Goal: Check status

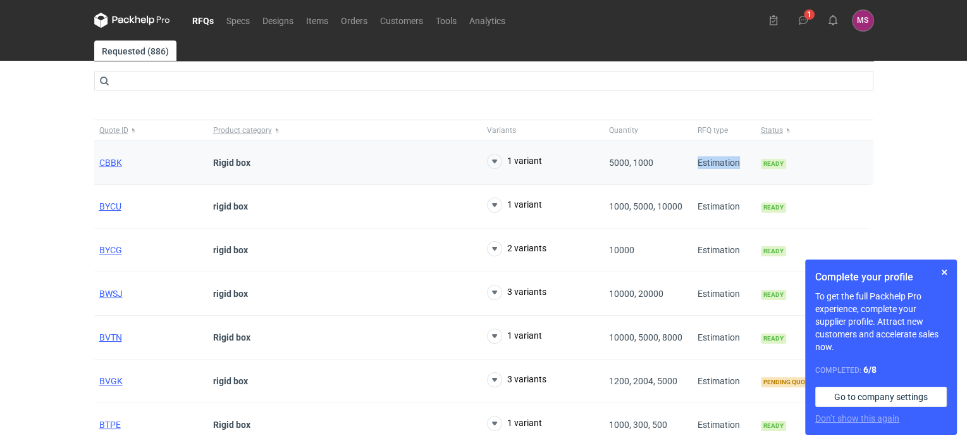
drag, startPoint x: 741, startPoint y: 163, endPoint x: 695, endPoint y: 161, distance: 45.6
click at [695, 161] on div "Estimation" at bounding box center [724, 163] width 63 height 44
click at [537, 158] on button "1 variant" at bounding box center [514, 161] width 55 height 15
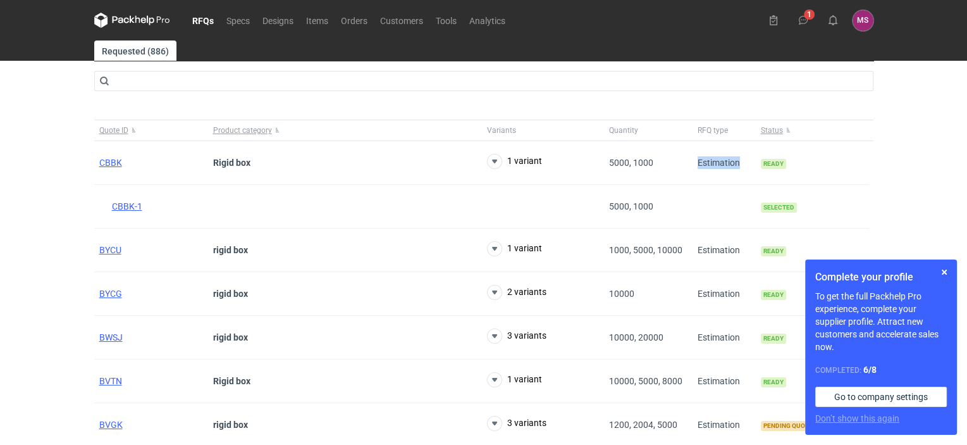
click at [121, 16] on icon at bounding box center [132, 20] width 76 height 15
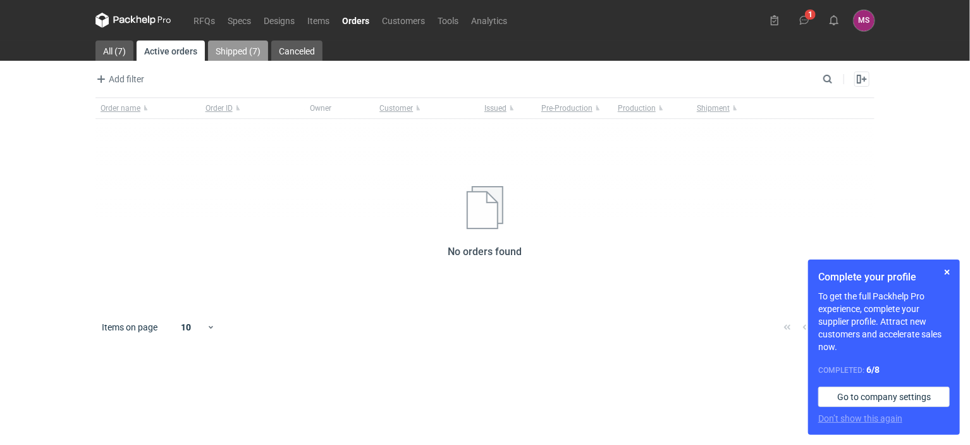
click at [240, 44] on link "Shipped (7)" at bounding box center [238, 50] width 60 height 20
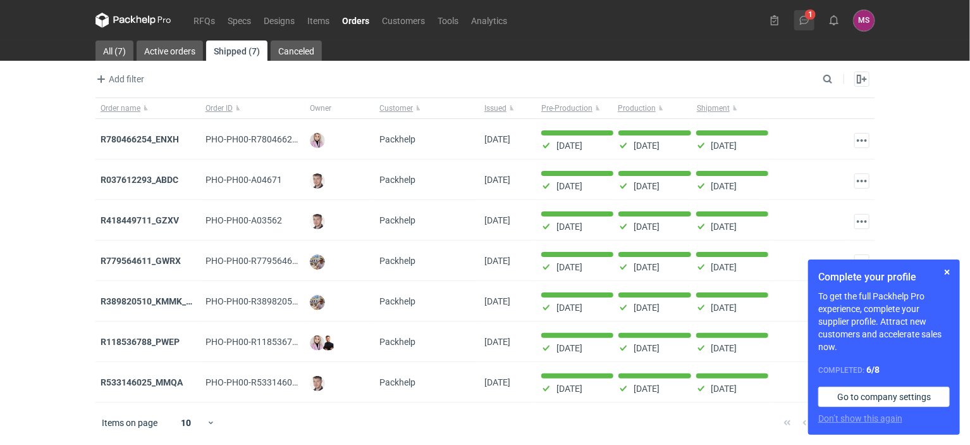
click at [801, 20] on icon at bounding box center [804, 20] width 10 height 10
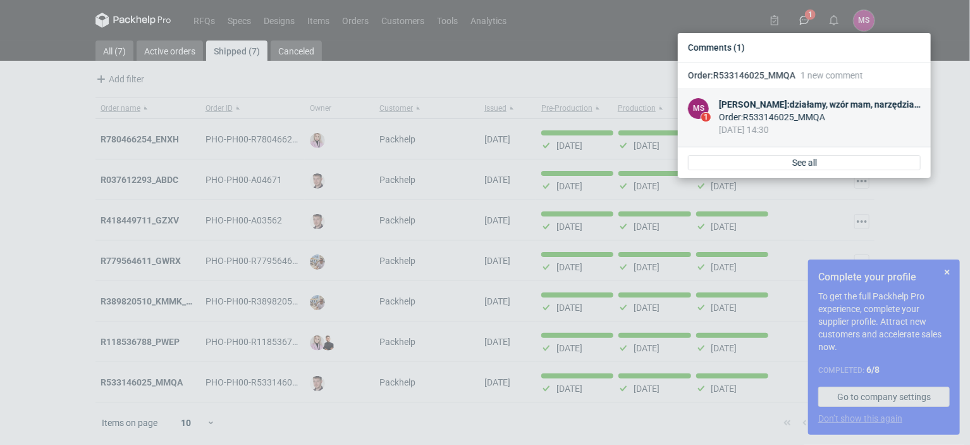
click at [776, 114] on div "Order : R533146025_MMQA" at bounding box center [820, 117] width 202 height 13
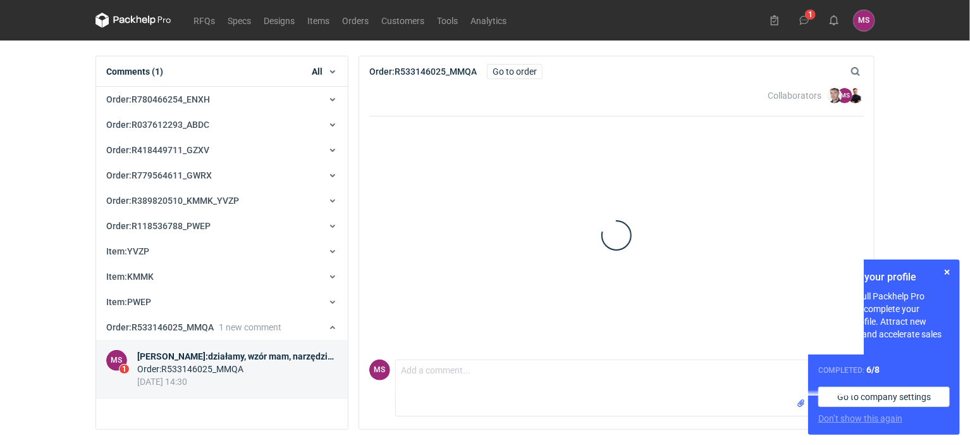
scroll to position [83, 0]
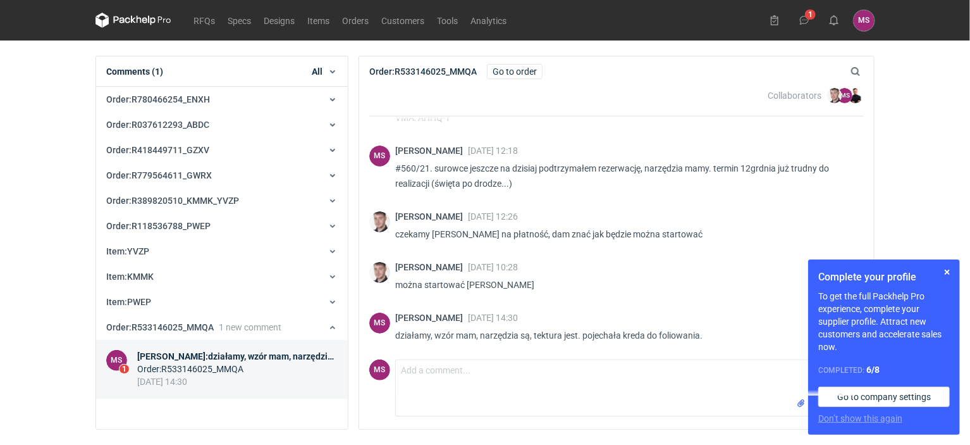
click at [194, 366] on div "Order : R533146025_MMQA" at bounding box center [237, 368] width 200 height 13
